Goal: Find specific page/section: Find specific page/section

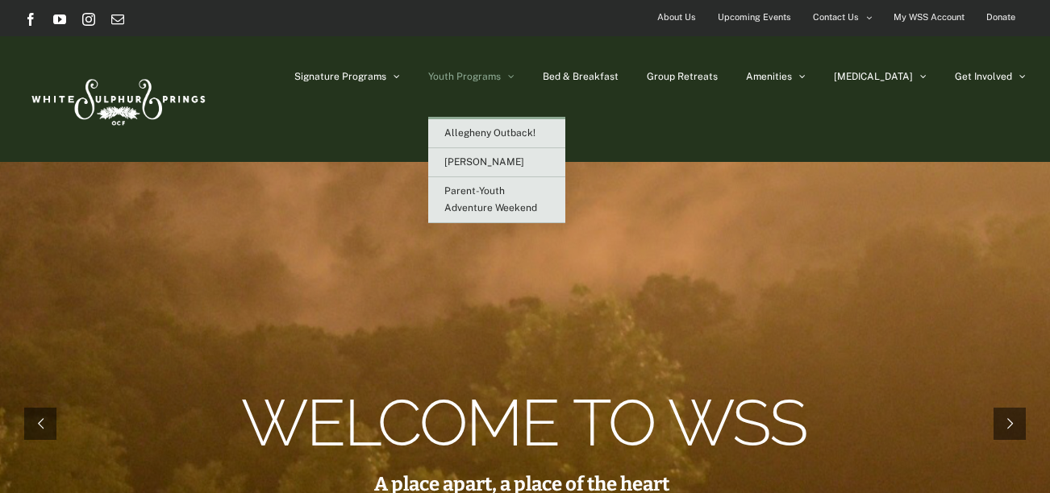
click at [514, 69] on link "Youth Programs" at bounding box center [471, 76] width 86 height 81
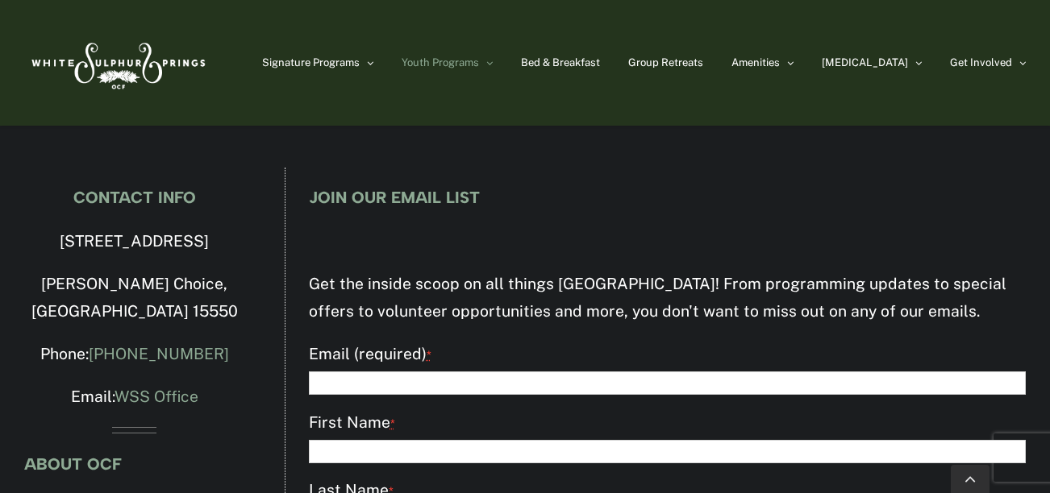
scroll to position [3024, 0]
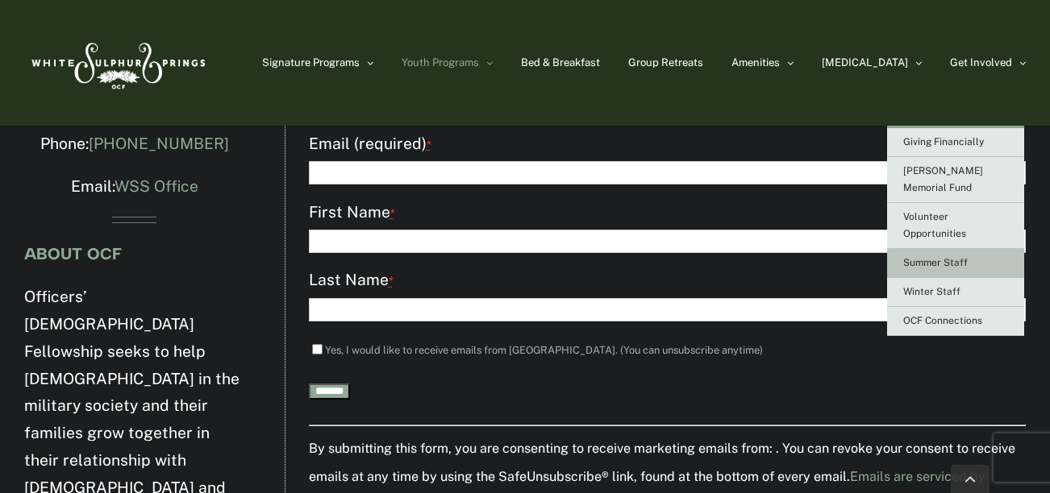
click at [966, 252] on link "Summer Staff" at bounding box center [955, 263] width 137 height 29
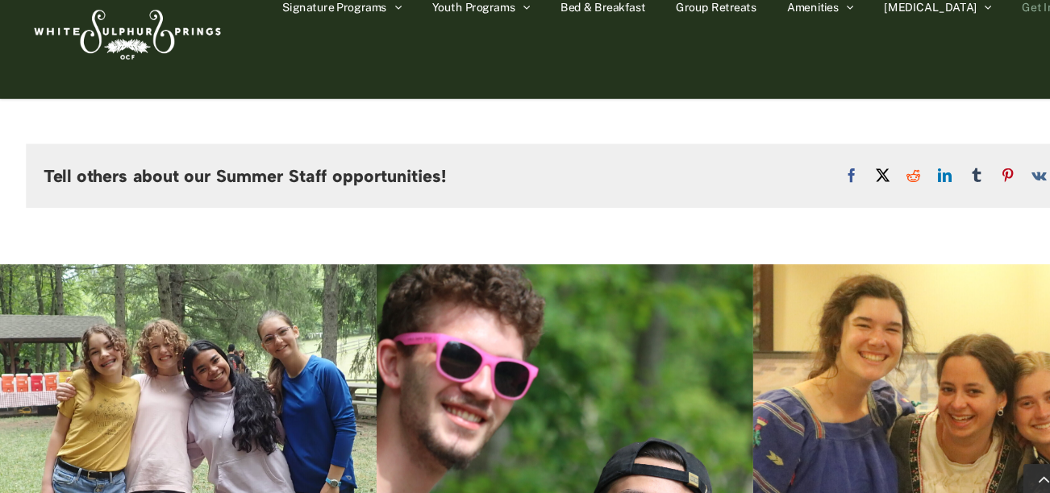
scroll to position [4593, 0]
